Goal: Task Accomplishment & Management: Use online tool/utility

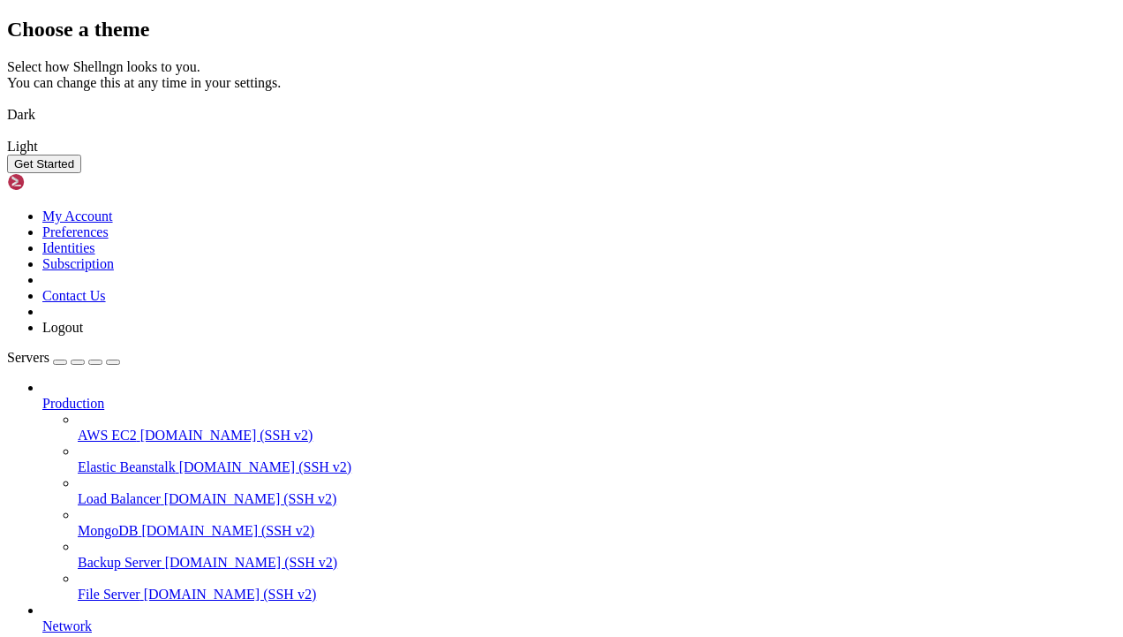
click at [7, 103] on img at bounding box center [7, 103] width 0 height 0
click at [793, 173] on div "Get Started" at bounding box center [561, 164] width 1109 height 19
click at [81, 173] on button "Get Started" at bounding box center [44, 164] width 74 height 19
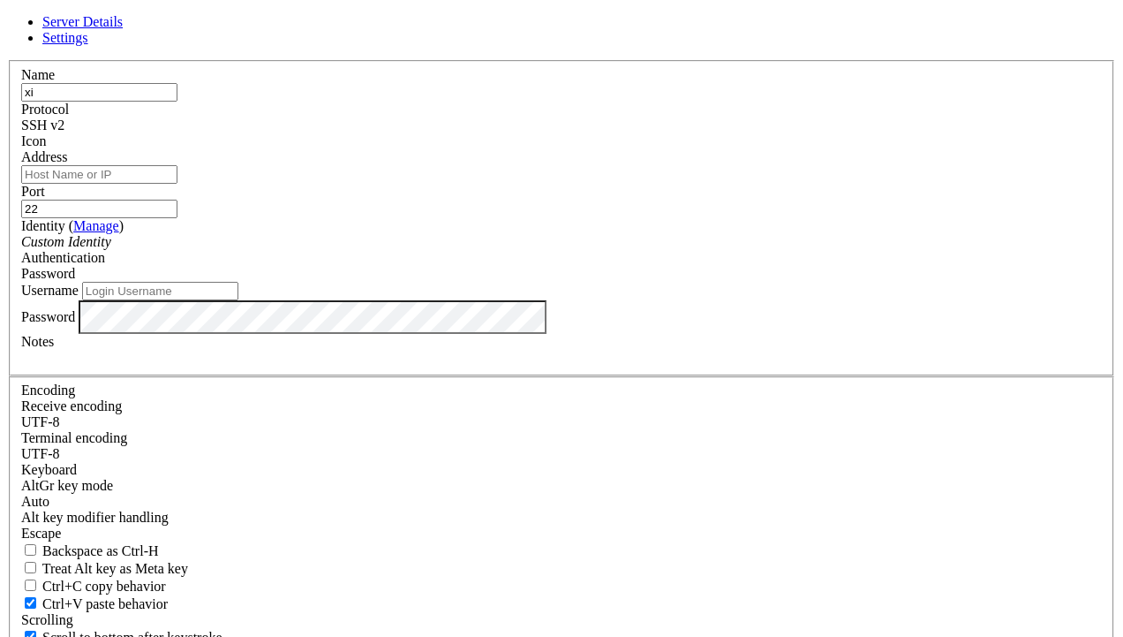
type input "x"
type input "XIIVII"
click at [177, 184] on input "Address" at bounding box center [99, 174] width 156 height 19
paste input "[TECHNICAL_ID]"
type input "[TECHNICAL_ID]"
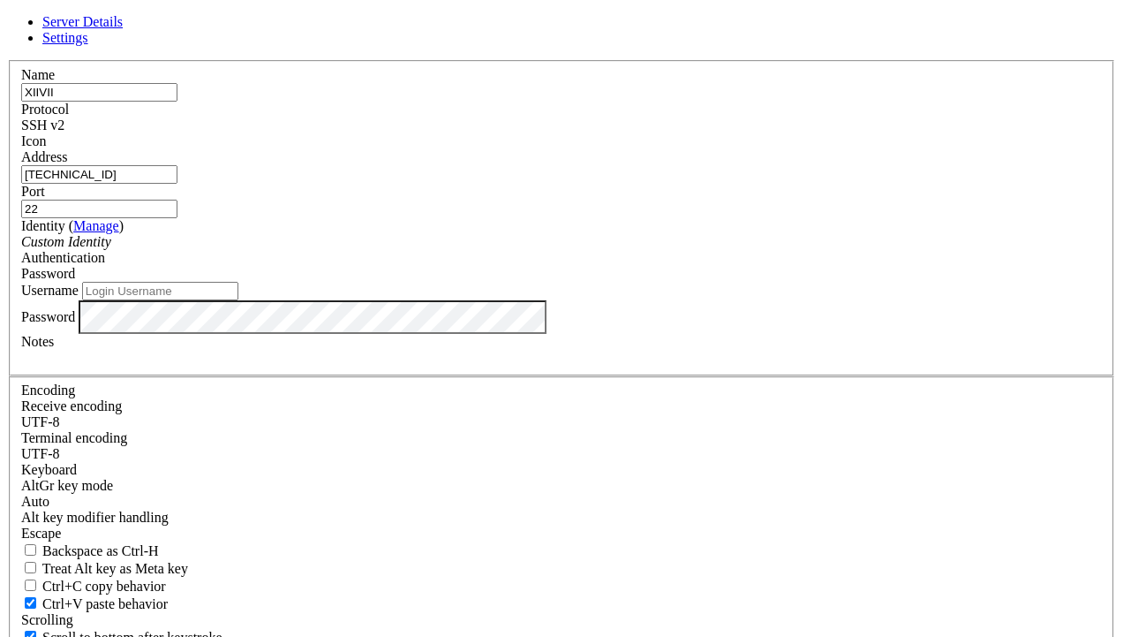
click at [238, 300] on input "Username" at bounding box center [160, 291] width 156 height 19
type input "A"
type input "administrator"
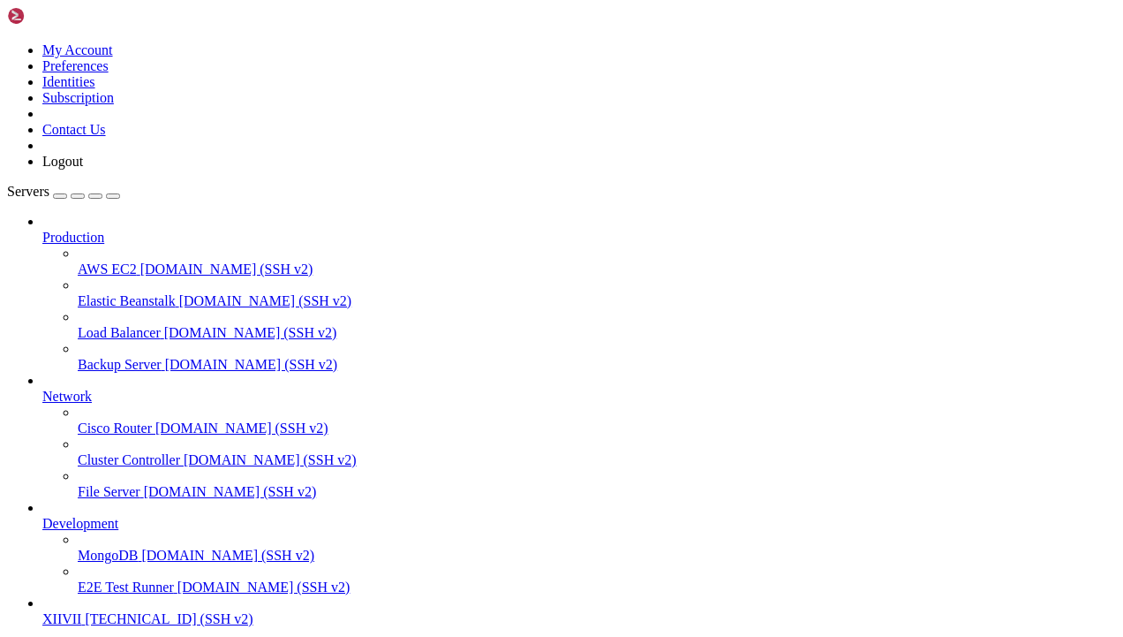
scroll to position [76, 0]
click at [124, 611] on span "[TECHNICAL_ID] (SSH v2)" at bounding box center [169, 618] width 168 height 15
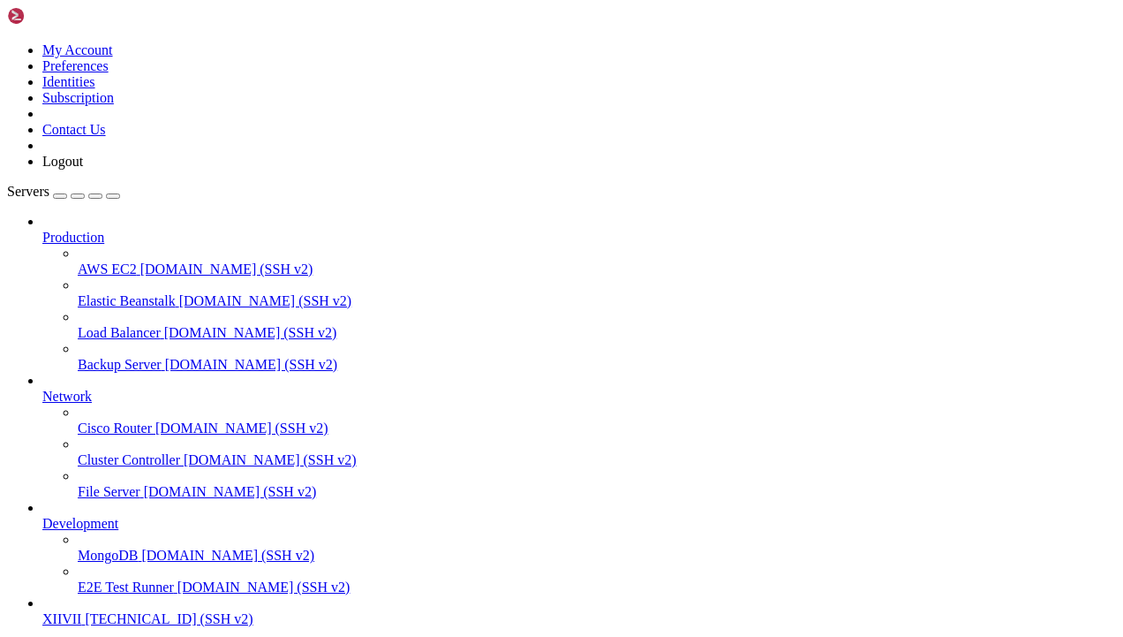
click at [124, 611] on span "[TECHNICAL_ID] (SSH v2)" at bounding box center [169, 618] width 168 height 15
